Goal: Task Accomplishment & Management: Manage account settings

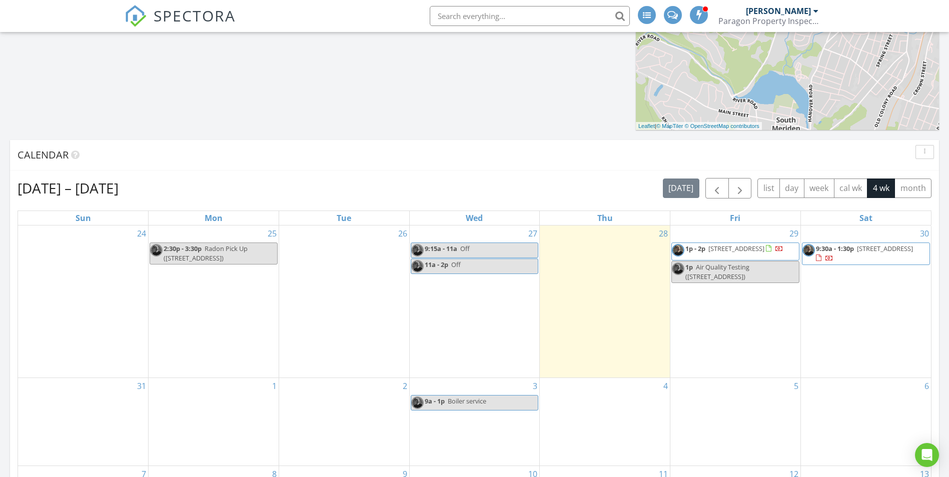
click at [835, 305] on div "30 9:30a - 1:30p [STREET_ADDRESS]" at bounding box center [866, 302] width 130 height 153
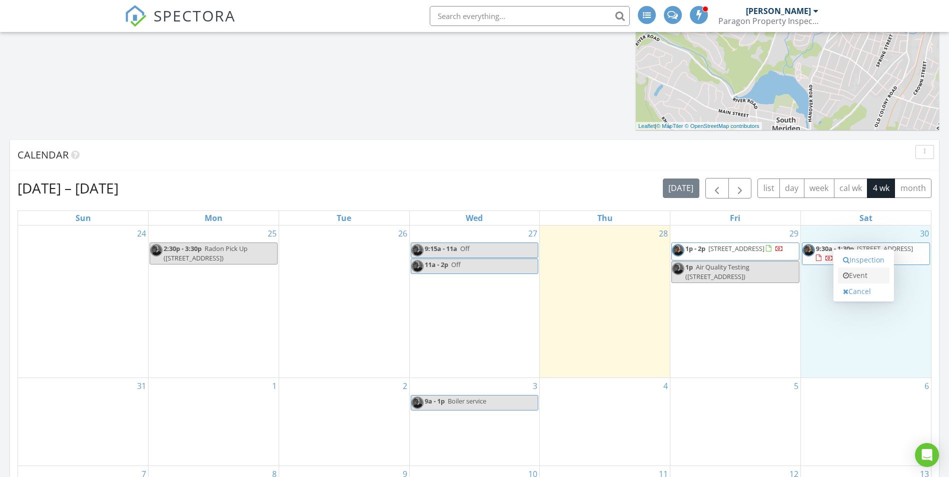
click at [857, 280] on link "Event" at bounding box center [864, 276] width 52 height 16
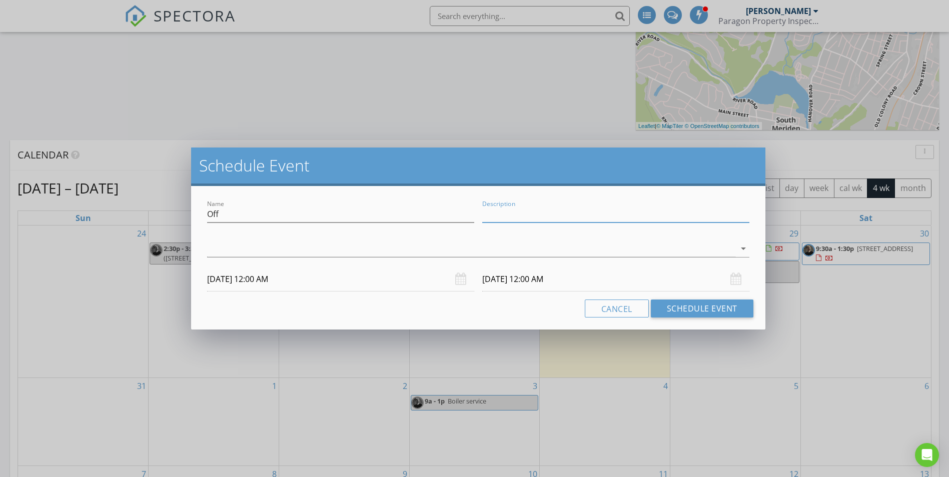
click at [507, 214] on input "Description" at bounding box center [615, 214] width 267 height 17
paste input "122 Atwater St New Haven, CT 06513"
type input "122 Atwater St New Haven, CT 06513 Heat for 2nd and 3rd floor"
click at [577, 248] on div at bounding box center [471, 249] width 528 height 17
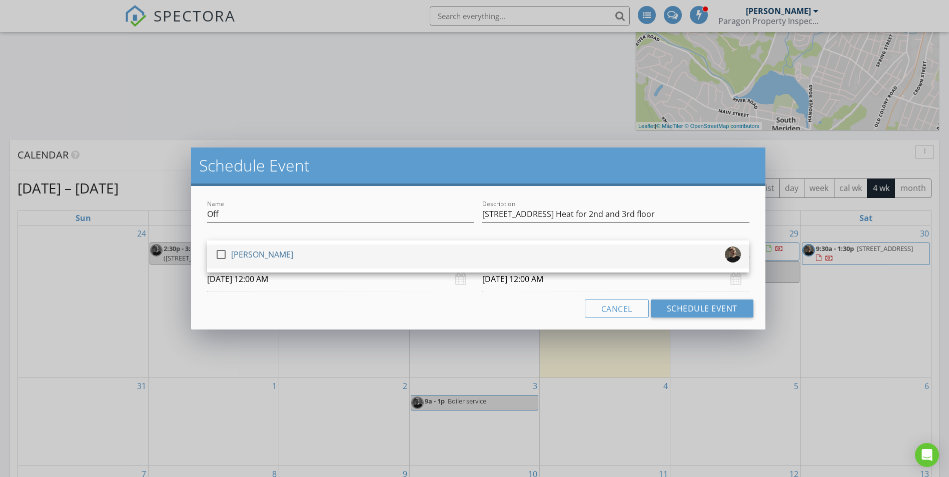
click at [568, 258] on div "check_box_outline_blank Bertin Ducas" at bounding box center [478, 257] width 526 height 20
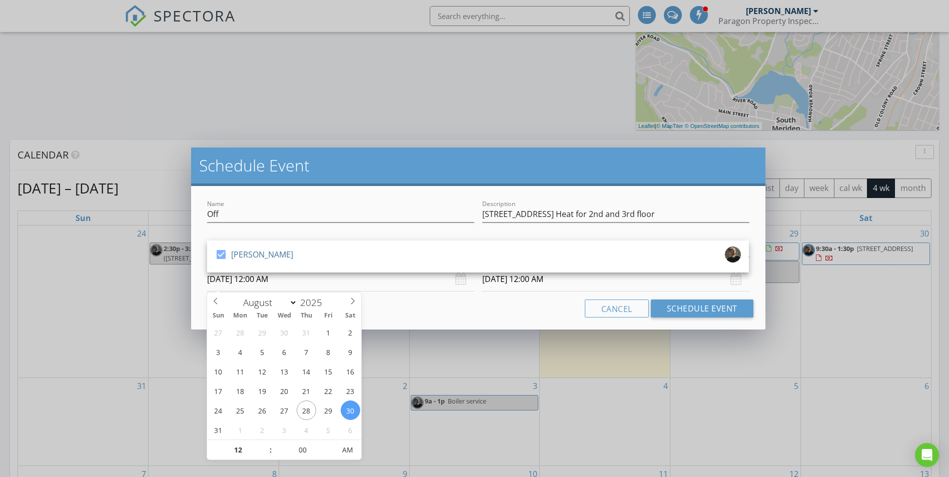
click at [348, 287] on input "08/30/2025 12:00 AM" at bounding box center [340, 279] width 267 height 25
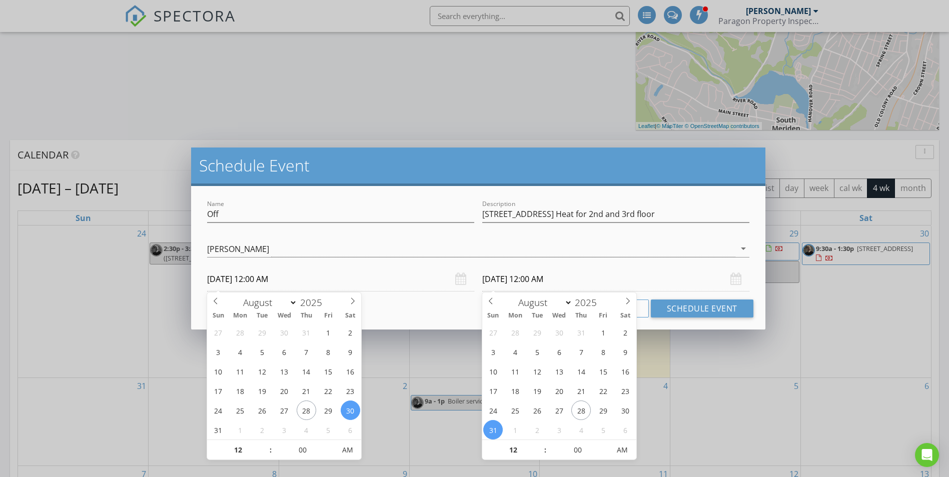
click at [601, 283] on input "08/31/2025 12:00 AM" at bounding box center [615, 279] width 267 height 25
click at [687, 307] on button "Schedule Event" at bounding box center [702, 309] width 103 height 18
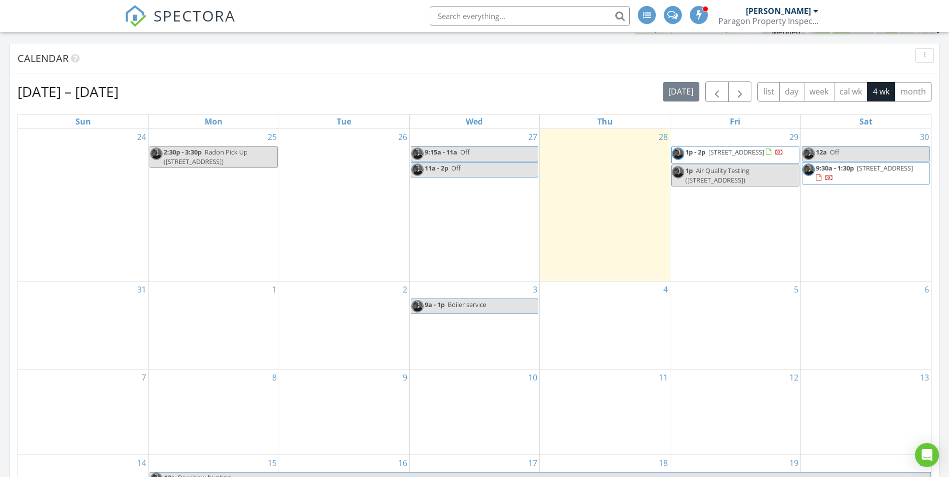
scroll to position [701, 0]
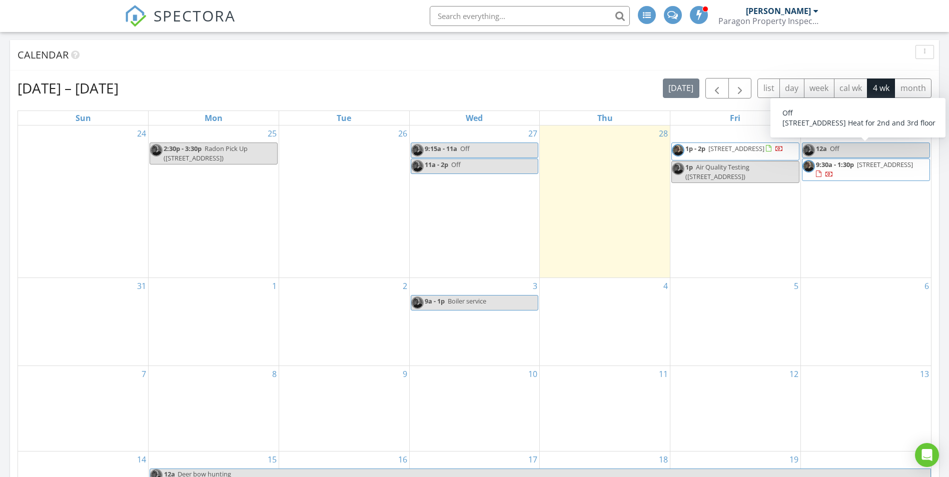
click at [858, 145] on link "12a Off" at bounding box center [866, 151] width 128 height 16
select select "7"
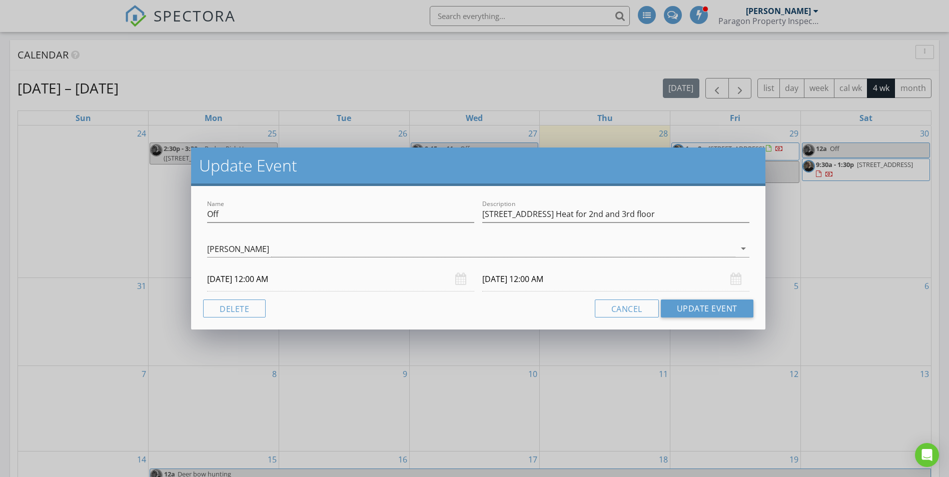
click at [355, 280] on input "08/30/2025 12:00 AM" at bounding box center [340, 279] width 267 height 25
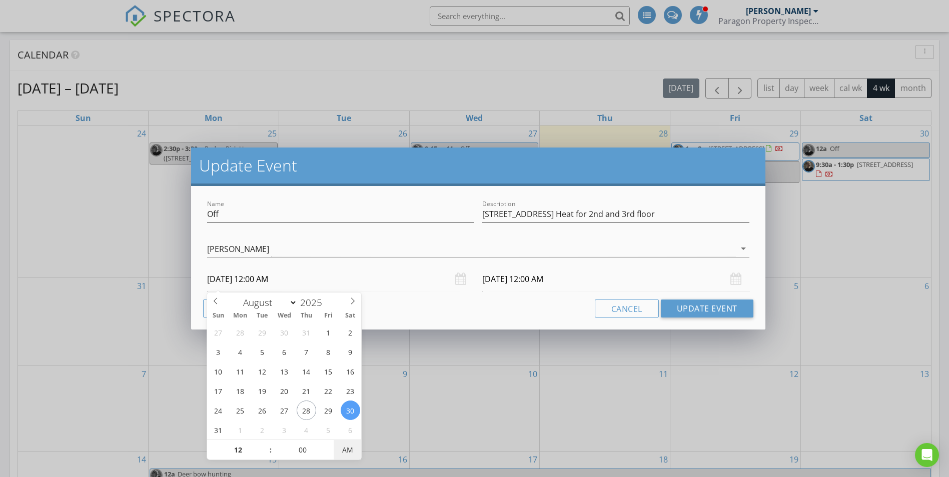
type input "08/30/2025 12:00 PM"
click at [353, 447] on span "AM" at bounding box center [348, 450] width 28 height 20
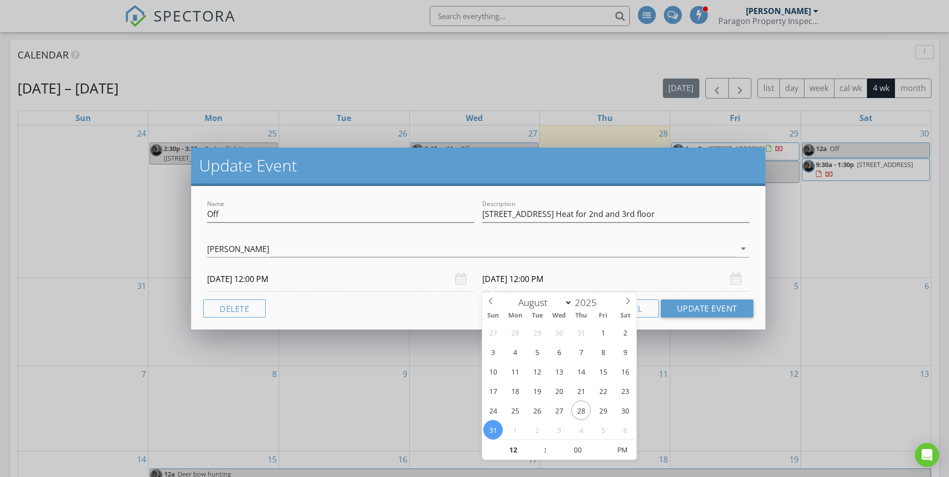
click at [648, 277] on input "08/31/2025 12:00 PM" at bounding box center [615, 279] width 267 height 25
type input "08/30/2025 12:00 PM"
type input "01"
type input "08/30/2025 1:00 PM"
click at [541, 446] on span at bounding box center [540, 445] width 7 height 10
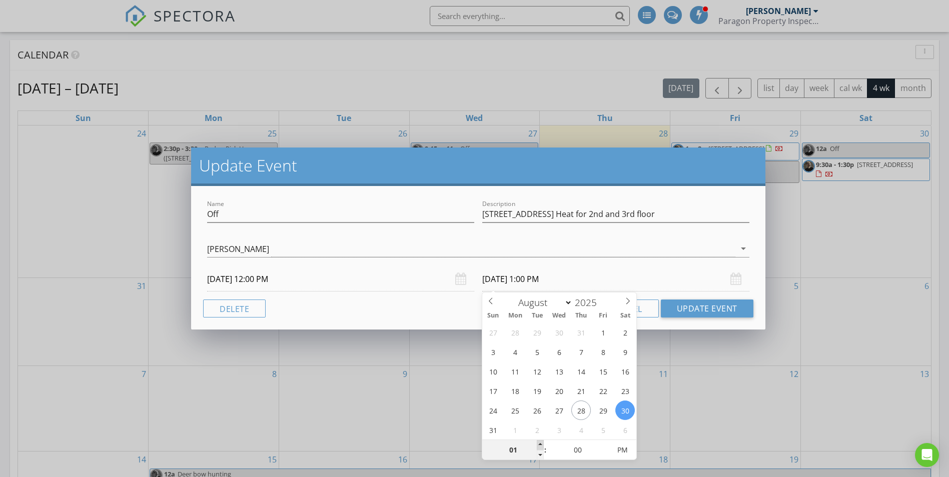
type input "02"
type input "08/30/2025 2:00 PM"
click at [541, 444] on span at bounding box center [540, 445] width 7 height 10
click at [722, 309] on button "Update Event" at bounding box center [707, 309] width 93 height 18
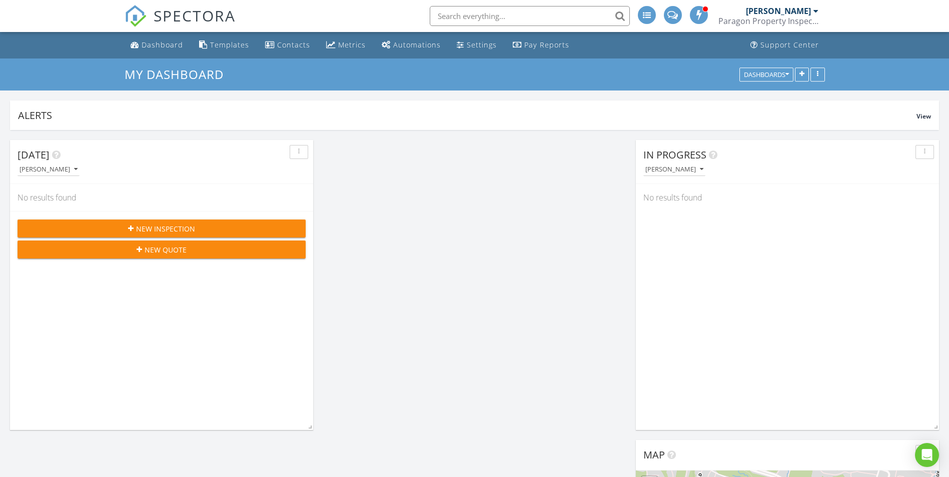
click at [457, 13] on input "text" at bounding box center [530, 16] width 200 height 20
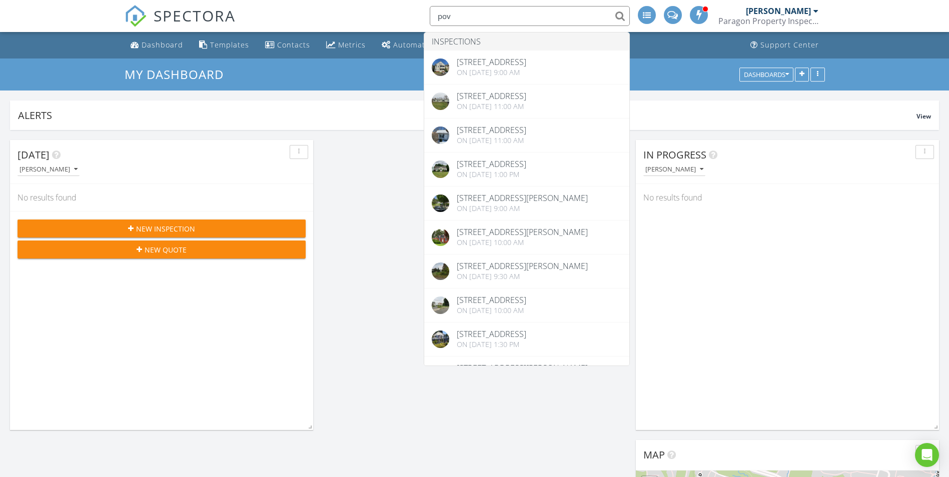
type input "pov"
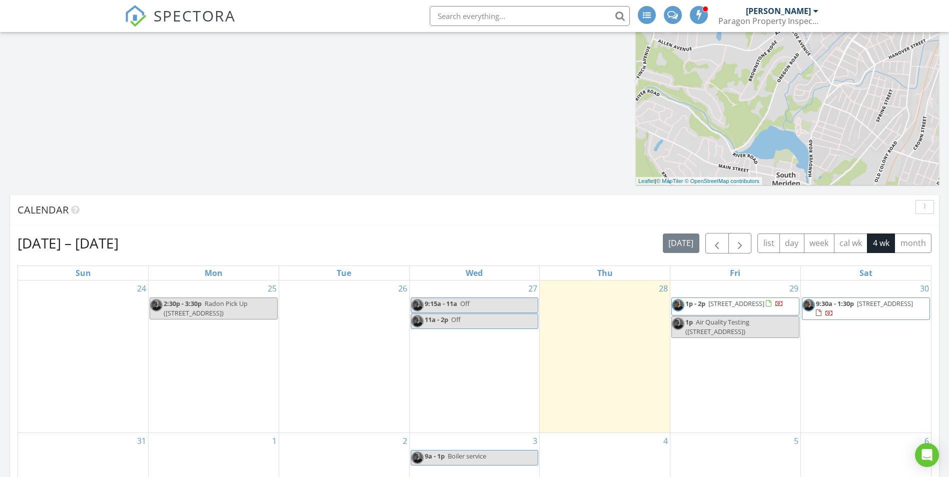
scroll to position [550, 0]
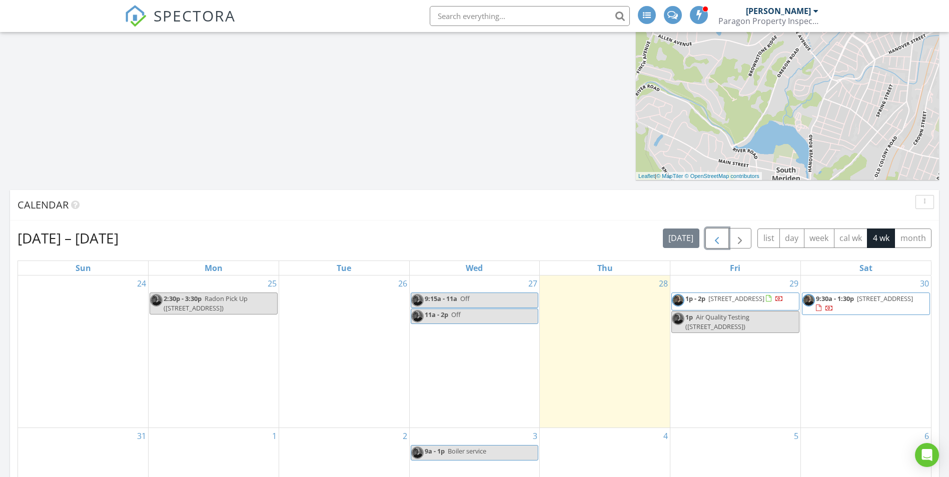
click at [720, 242] on span "button" at bounding box center [717, 239] width 12 height 12
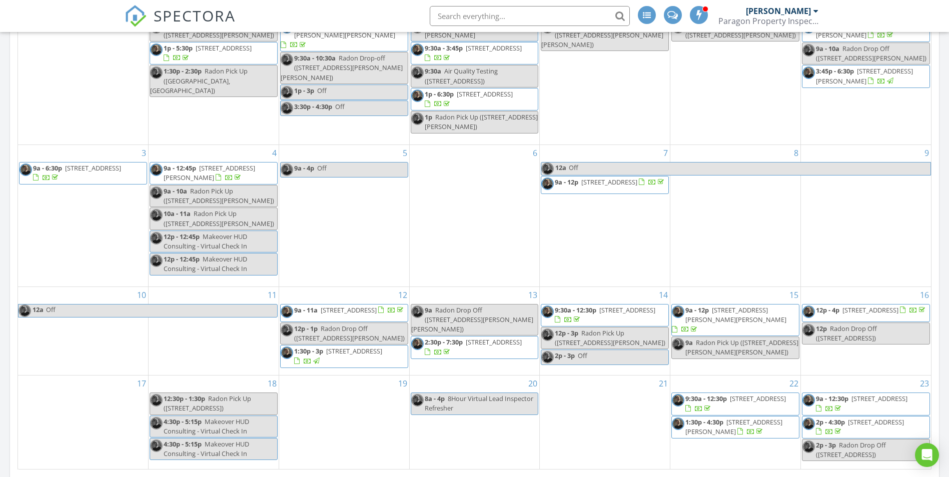
scroll to position [951, 0]
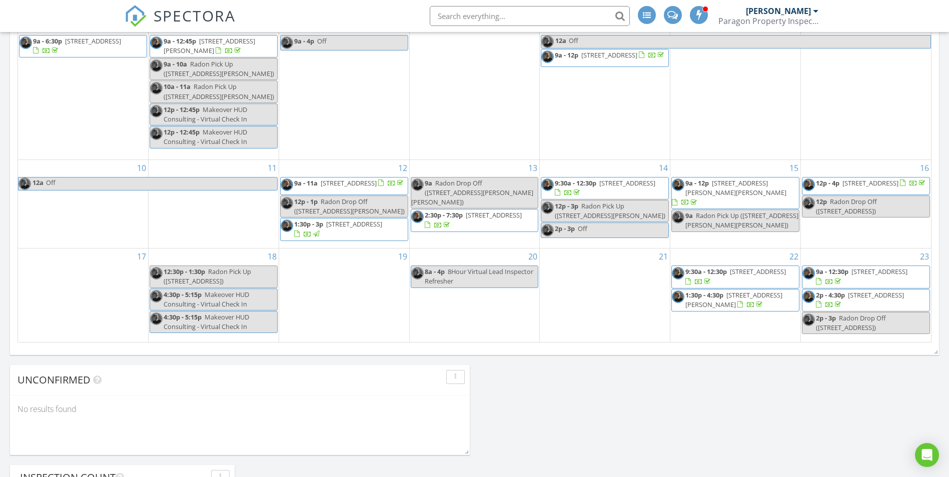
click at [888, 270] on span "122 Atwater St, New Haven 06513" at bounding box center [880, 271] width 56 height 9
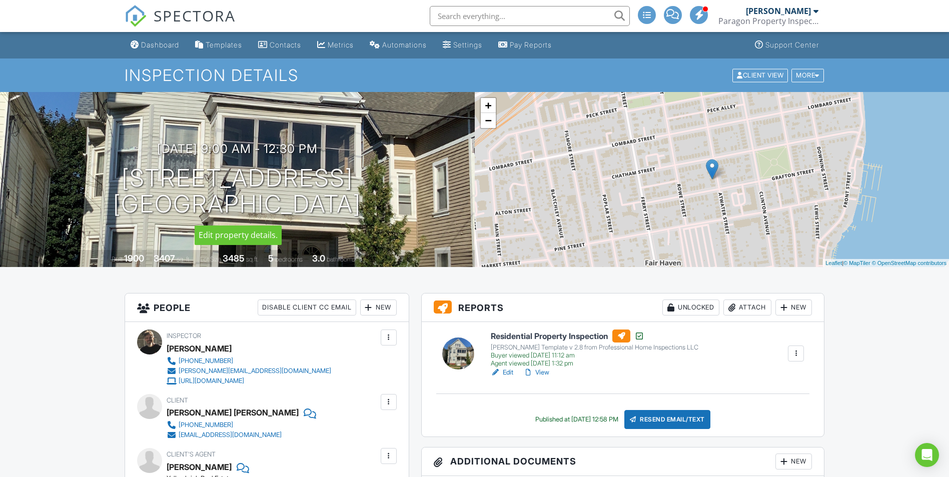
drag, startPoint x: 98, startPoint y: 176, endPoint x: 370, endPoint y: 209, distance: 274.2
click at [370, 209] on div "[DATE] 9:00 am - 12:30 pm [STREET_ADDRESS] [GEOGRAPHIC_DATA]" at bounding box center [237, 180] width 475 height 76
drag, startPoint x: 370, startPoint y: 209, endPoint x: 278, endPoint y: 197, distance: 92.9
copy h1 "[STREET_ADDRESS]"
